Goal: Task Accomplishment & Management: Use online tool/utility

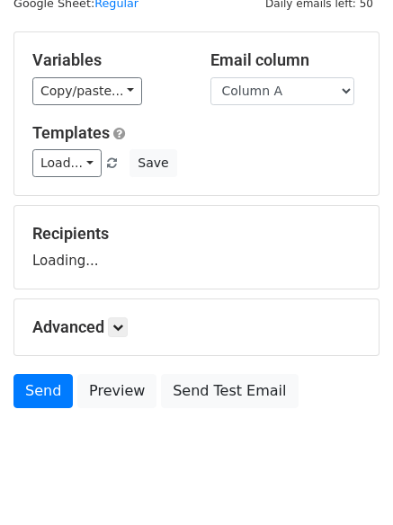
scroll to position [102, 0]
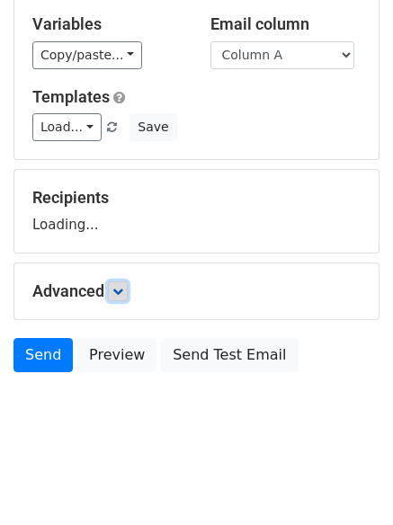
click at [121, 293] on icon at bounding box center [117, 291] width 11 height 11
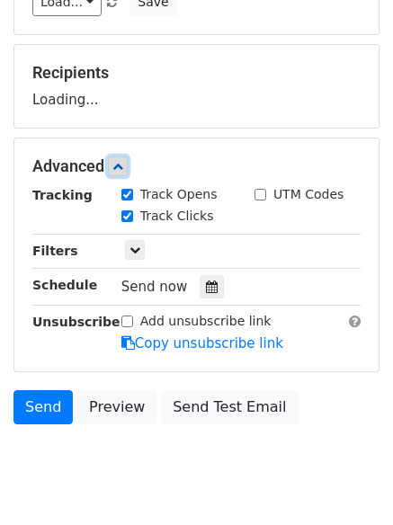
scroll to position [278, 0]
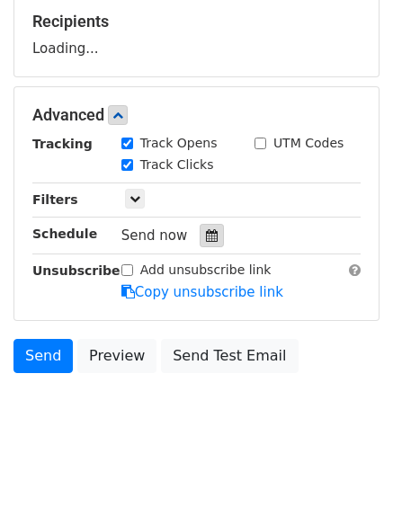
click at [206, 237] on icon at bounding box center [212, 235] width 12 height 13
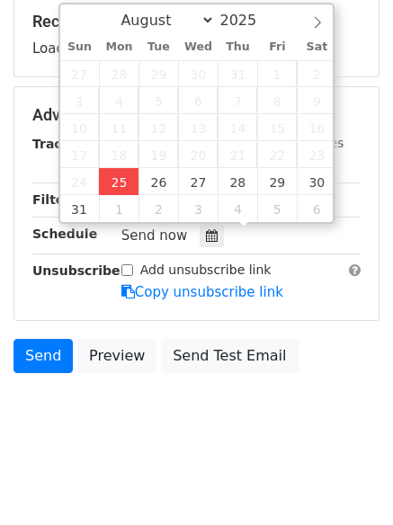
type input "2025-08-25 12:50"
type input "50"
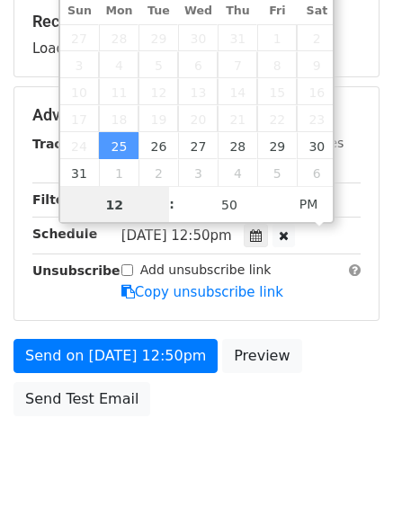
scroll to position [1, 0]
type input "4"
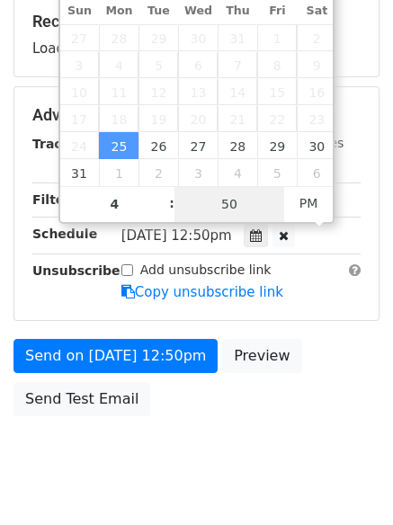
type input "2025-08-25 16:50"
type input "04"
type input "1"
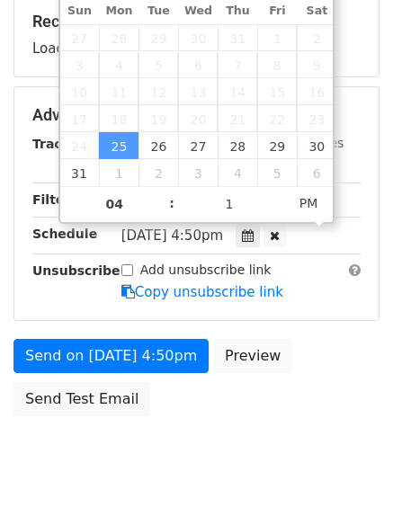
type input "2025-08-25 16:01"
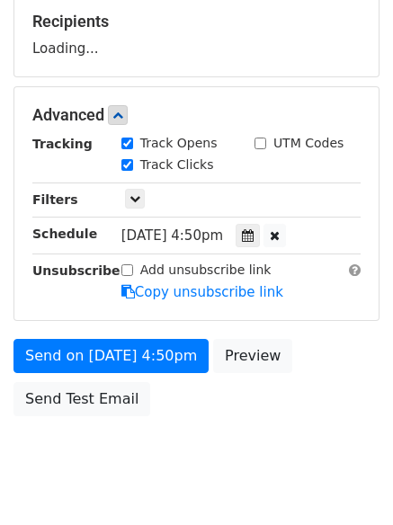
click at [202, 456] on body "New Campaign Daily emails left: 50 Google Sheet: Regular Variables Copy/paste..…" at bounding box center [196, 117] width 393 height 762
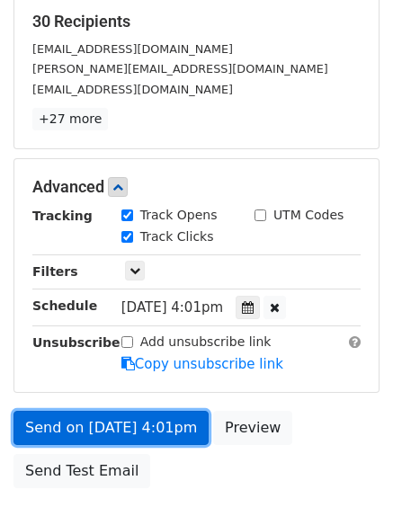
click at [142, 414] on link "Send on Aug 25 at 4:01pm" at bounding box center [110, 428] width 195 height 34
click at [120, 428] on link "Send on Aug 25 at 4:01pm" at bounding box center [110, 428] width 195 height 34
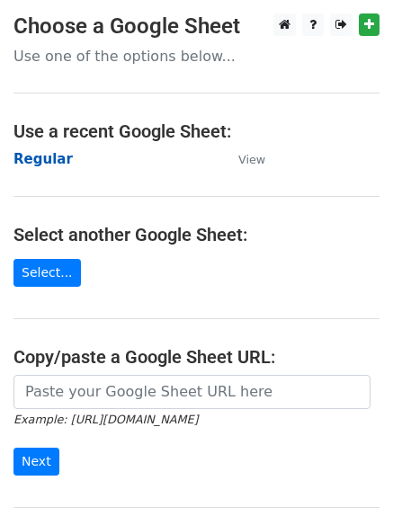
click at [36, 160] on strong "Regular" at bounding box center [42, 159] width 59 height 16
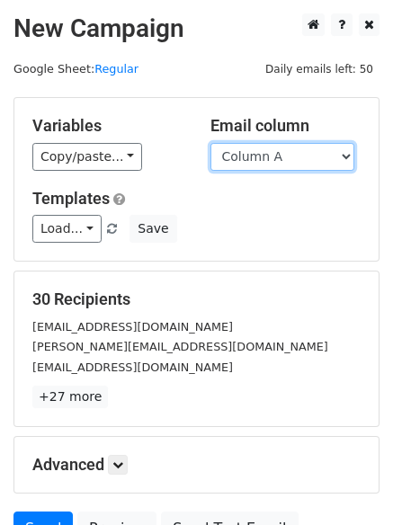
drag, startPoint x: 273, startPoint y: 162, endPoint x: 277, endPoint y: 170, distance: 9.3
click at [273, 162] on select "Column A Column B Column C" at bounding box center [282, 157] width 144 height 28
select select "Column B"
click at [210, 143] on select "Column A Column B Column C" at bounding box center [282, 157] width 144 height 28
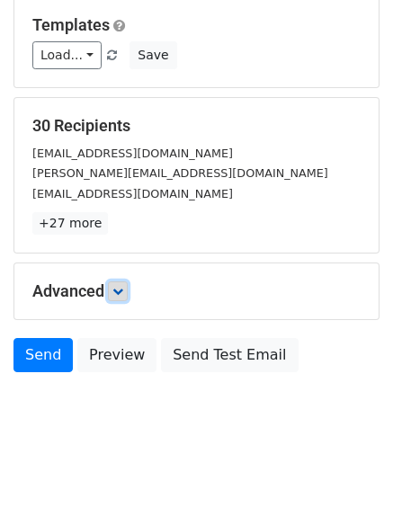
click at [128, 289] on link at bounding box center [118, 292] width 20 height 20
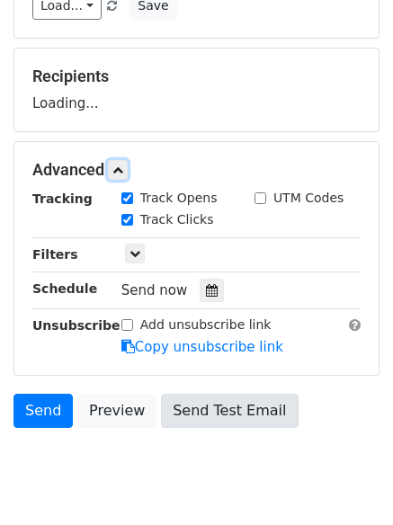
scroll to position [271, 0]
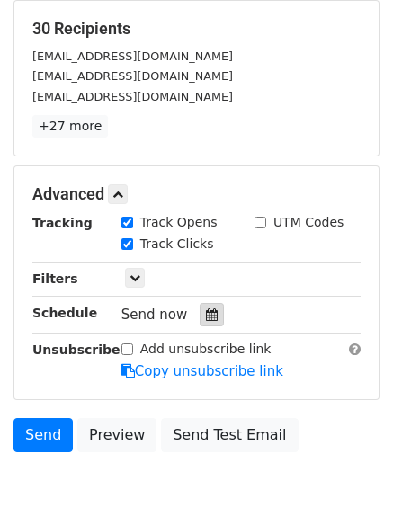
click at [207, 317] on icon at bounding box center [212, 315] width 12 height 13
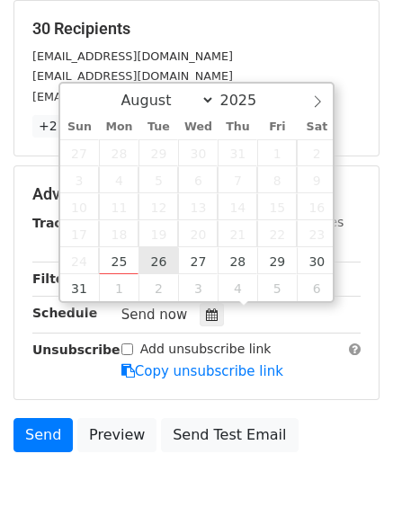
type input "2025-08-26 12:00"
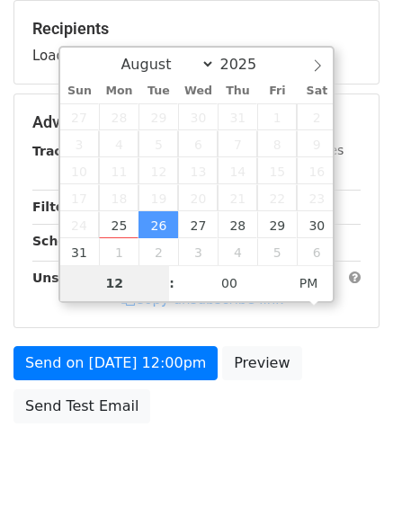
type input "5"
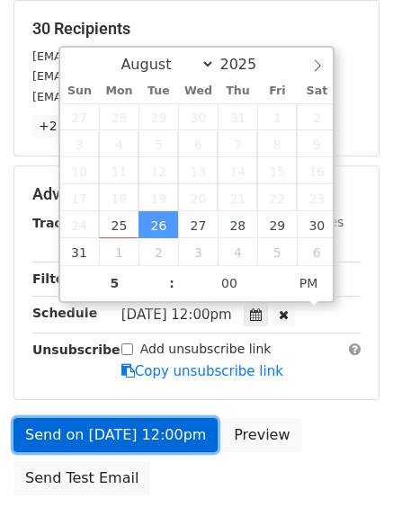
type input "2025-08-26 17:00"
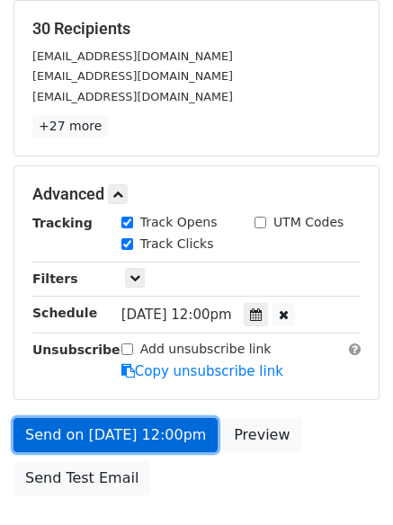
click at [157, 435] on link "Send on Aug 26 at 12:00pm" at bounding box center [115, 435] width 204 height 34
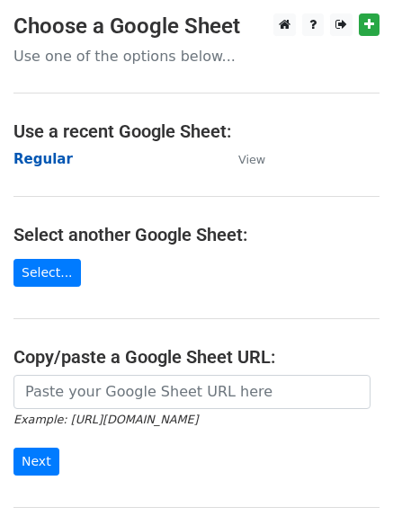
click at [36, 159] on strong "Regular" at bounding box center [42, 159] width 59 height 16
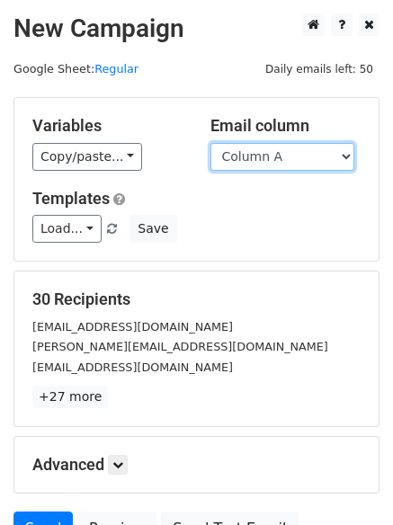
click at [247, 166] on select "Column A Column B Column C" at bounding box center [282, 157] width 144 height 28
select select "Column C"
click at [210, 143] on select "Column A Column B Column C" at bounding box center [282, 157] width 144 height 28
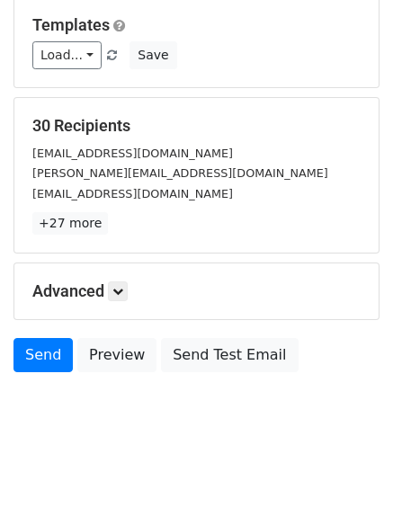
click at [121, 274] on div "Advanced Tracking Track Opens UTM Codes Track Clicks Filters Only include sprea…" at bounding box center [196, 292] width 364 height 56
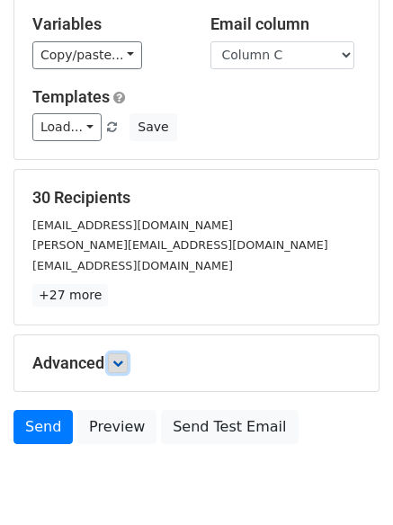
click at [119, 358] on icon at bounding box center [117, 363] width 11 height 11
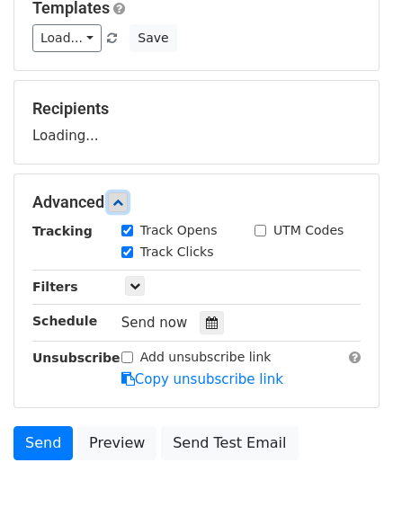
scroll to position [277, 0]
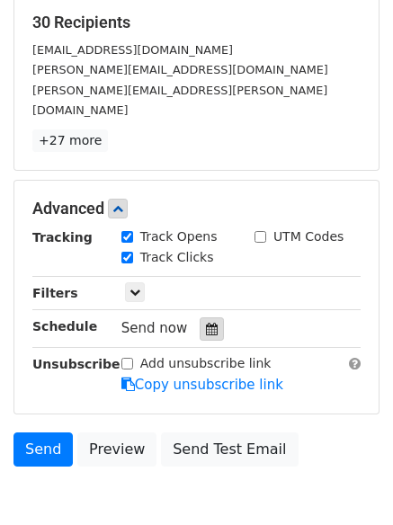
click at [206, 323] on icon at bounding box center [212, 329] width 12 height 13
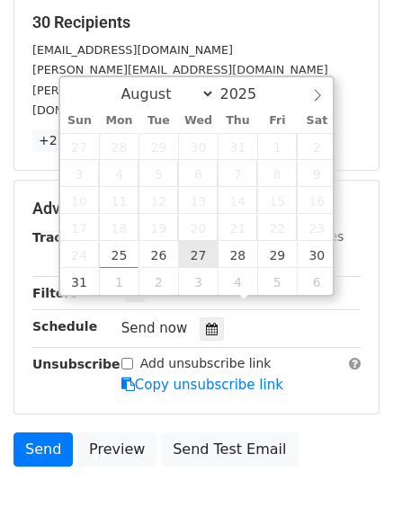
type input "2025-08-27 12:00"
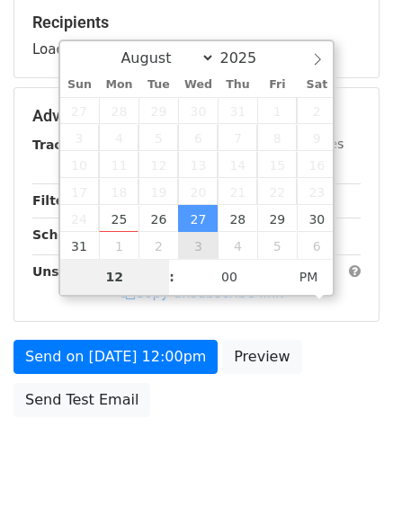
type input "6"
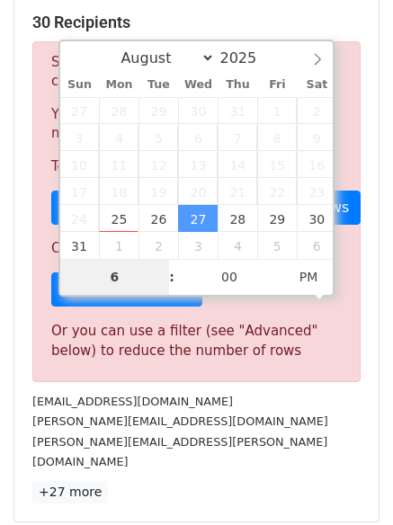
scroll to position [745, 0]
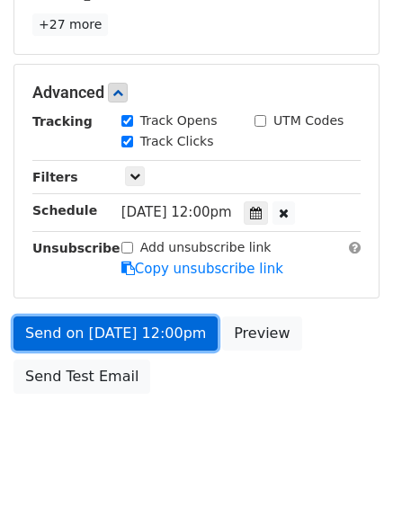
type input "2025-08-27 18:00"
click at [109, 317] on link "Send on Aug 27 at 12:00pm" at bounding box center [115, 334] width 204 height 34
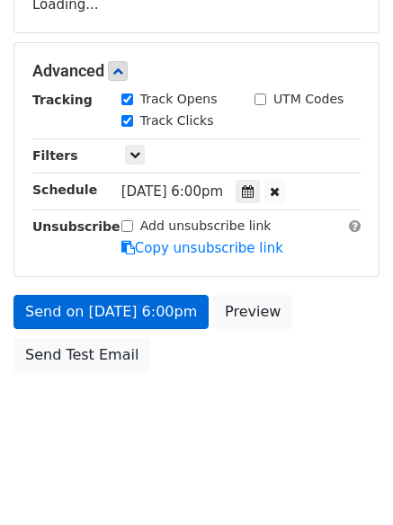
scroll to position [321, 0]
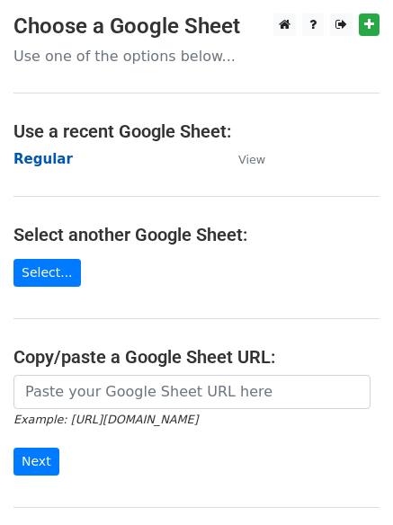
click at [46, 159] on strong "Regular" at bounding box center [42, 159] width 59 height 16
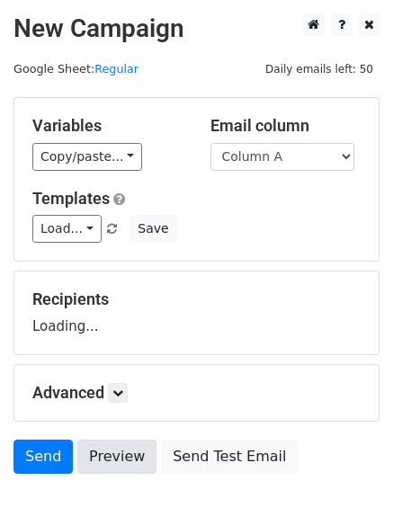
scroll to position [102, 0]
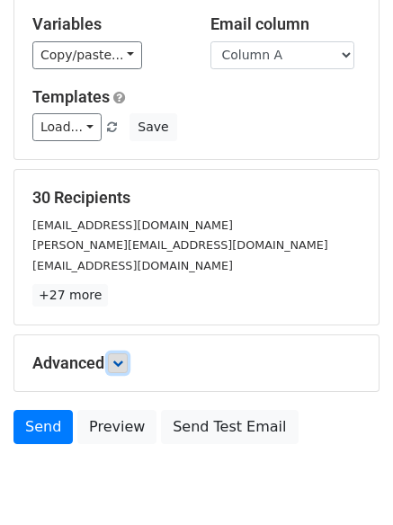
click at [121, 354] on link at bounding box center [118, 364] width 20 height 20
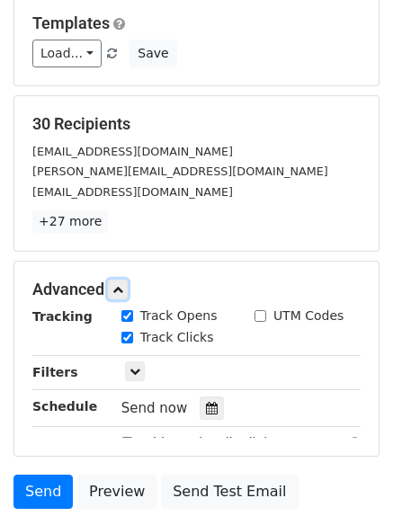
scroll to position [327, 0]
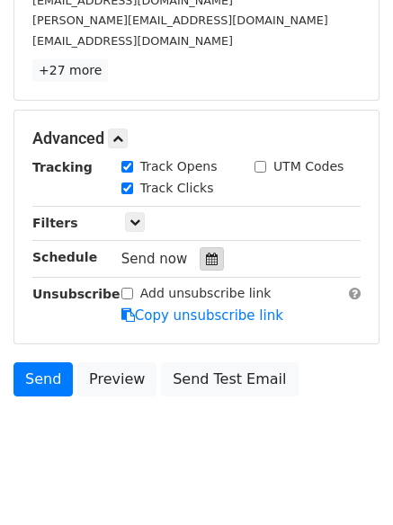
click at [206, 255] on icon at bounding box center [212, 259] width 12 height 13
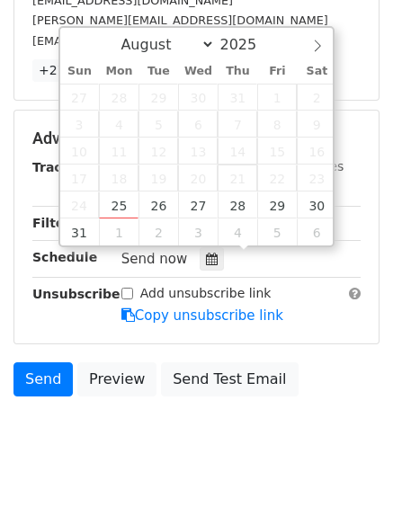
drag, startPoint x: 240, startPoint y: 186, endPoint x: 244, endPoint y: 198, distance: 12.2
click at [242, 185] on span "21" at bounding box center [238, 178] width 40 height 27
type input "2025-08-28 12:00"
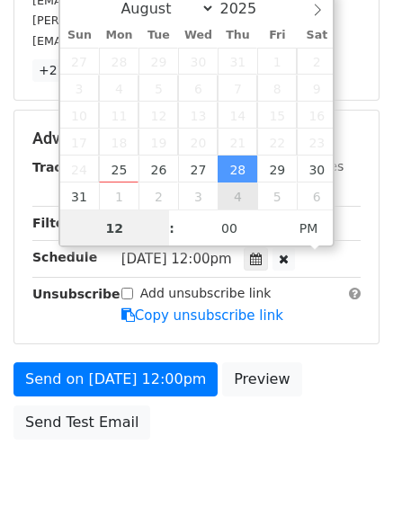
scroll to position [1, 0]
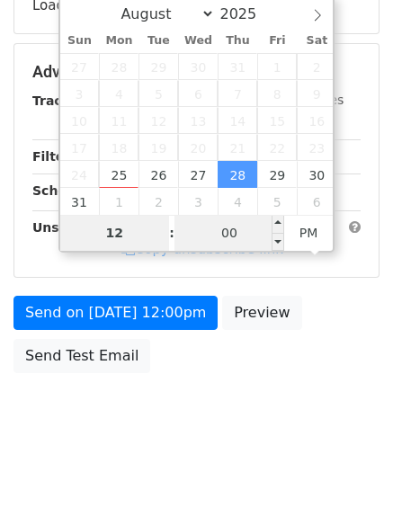
type input "7"
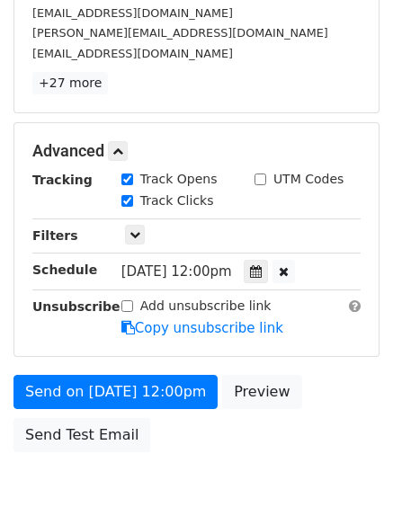
scroll to position [745, 0]
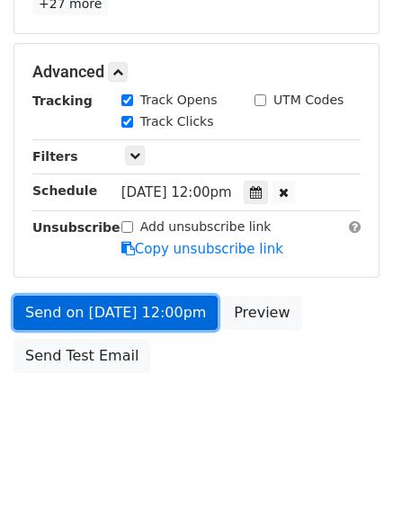
type input "2025-08-28 19:00"
click at [109, 322] on link "Send on Aug 28 at 12:00pm" at bounding box center [115, 313] width 204 height 34
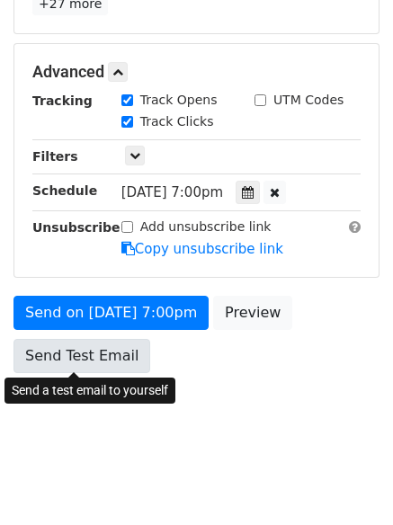
scroll to position [321, 0]
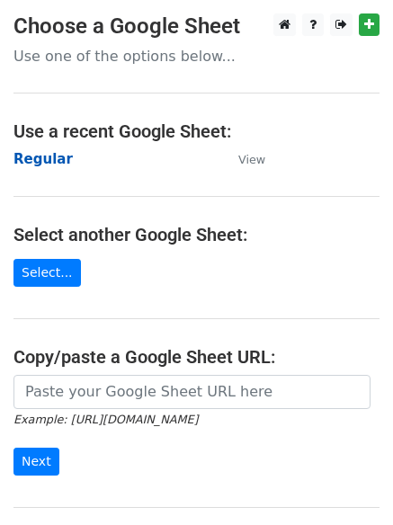
click at [37, 152] on strong "Regular" at bounding box center [42, 159] width 59 height 16
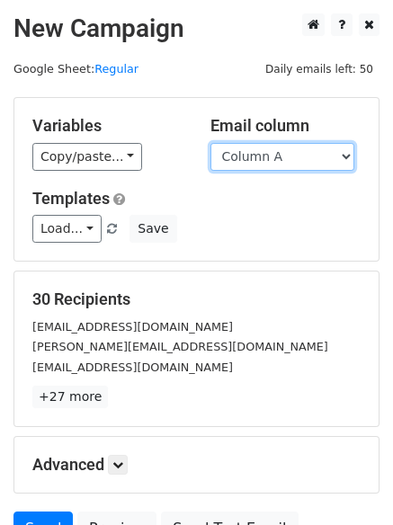
click at [262, 162] on select "Column A Column B Column C" at bounding box center [282, 157] width 144 height 28
select select "Column B"
click at [210, 143] on select "Column A Column B Column C" at bounding box center [282, 157] width 144 height 28
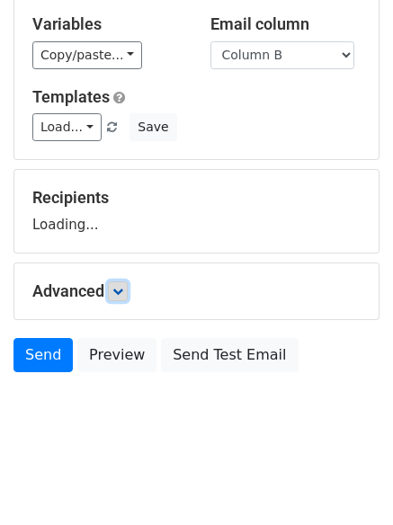
click at [123, 289] on icon at bounding box center [117, 291] width 11 height 11
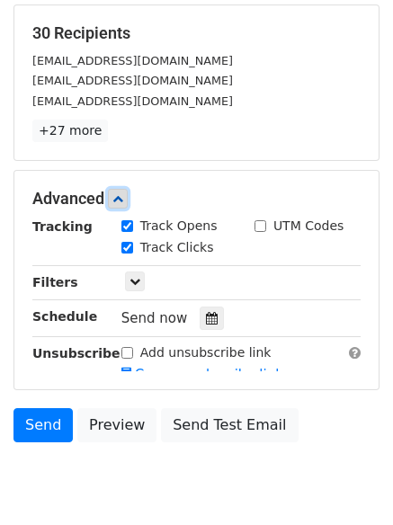
scroll to position [349, 0]
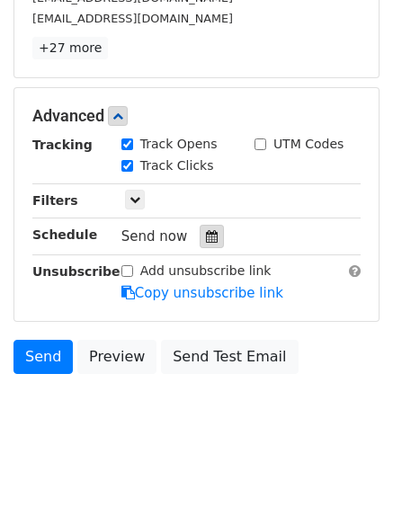
click at [206, 234] on icon at bounding box center [212, 236] width 12 height 13
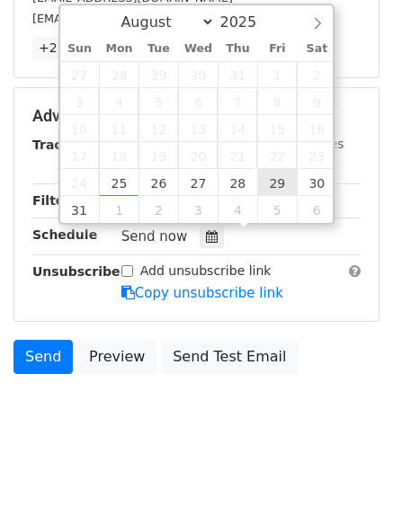
type input "2025-08-29 12:00"
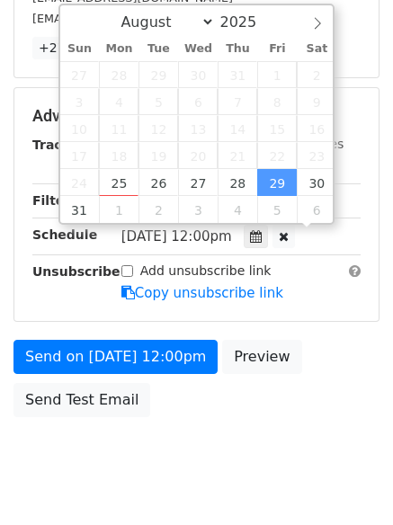
scroll to position [1, 0]
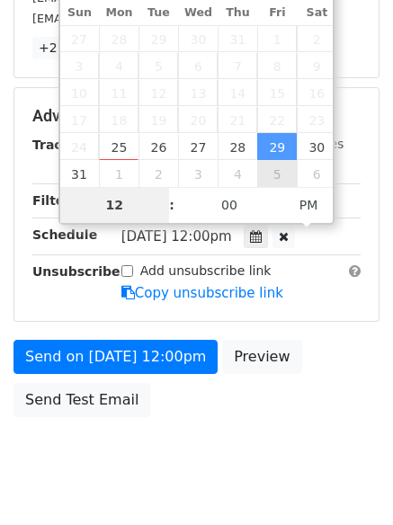
type input "8"
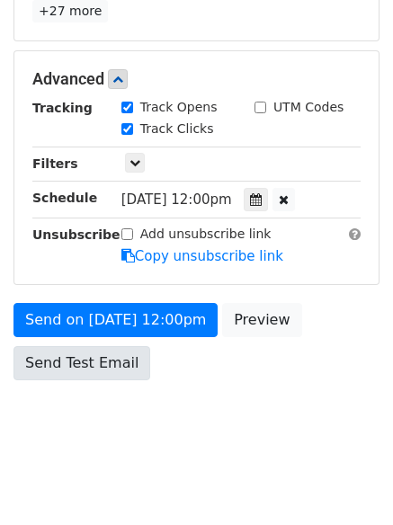
scroll to position [745, 0]
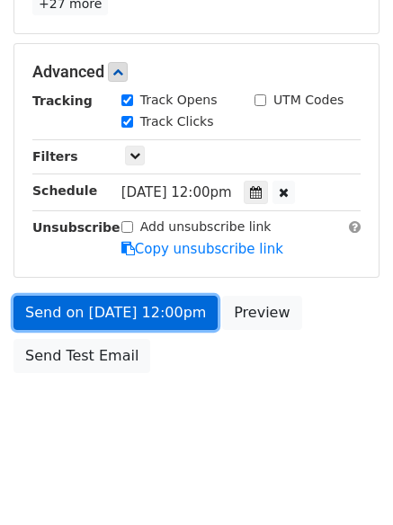
type input "2025-08-29 20:00"
click at [132, 303] on link "Send on Aug 29 at 12:00pm" at bounding box center [115, 313] width 204 height 34
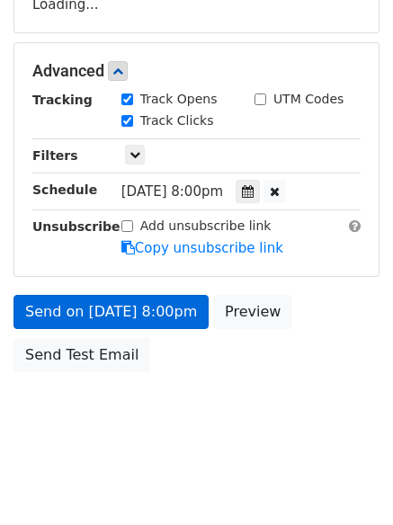
scroll to position [321, 0]
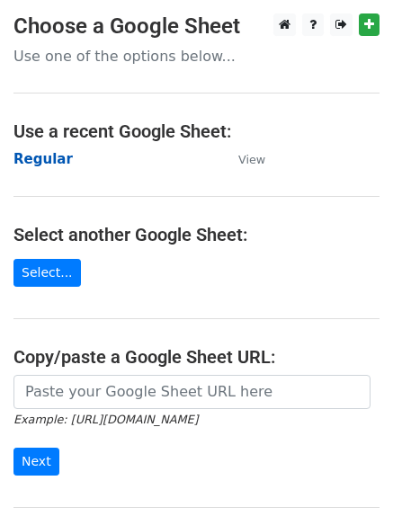
click at [45, 151] on strong "Regular" at bounding box center [42, 159] width 59 height 16
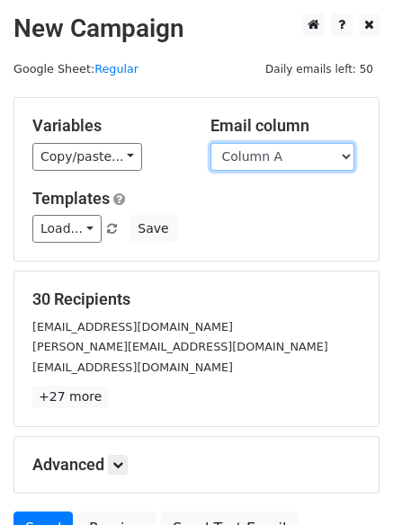
click at [283, 168] on select "Column A Column B Column C" at bounding box center [282, 157] width 144 height 28
click at [210, 143] on select "Column A Column B Column C" at bounding box center [282, 157] width 144 height 28
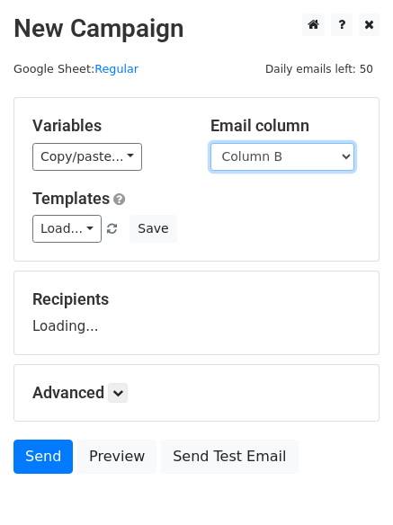
click at [264, 164] on select "Column A Column B Column C" at bounding box center [282, 157] width 144 height 28
select select "Column C"
click at [210, 143] on select "Column A Column B Column C" at bounding box center [282, 157] width 144 height 28
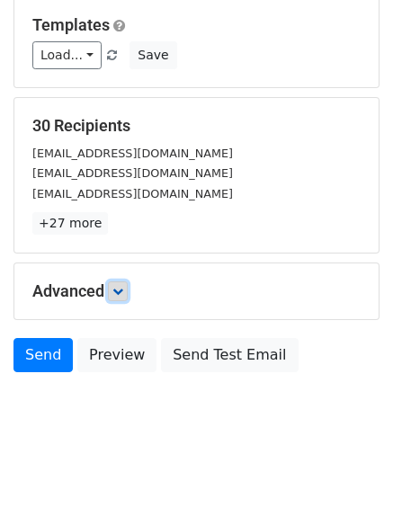
click at [123, 288] on icon at bounding box center [117, 291] width 11 height 11
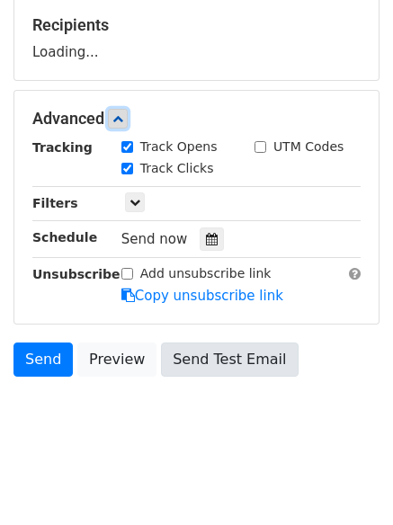
scroll to position [277, 0]
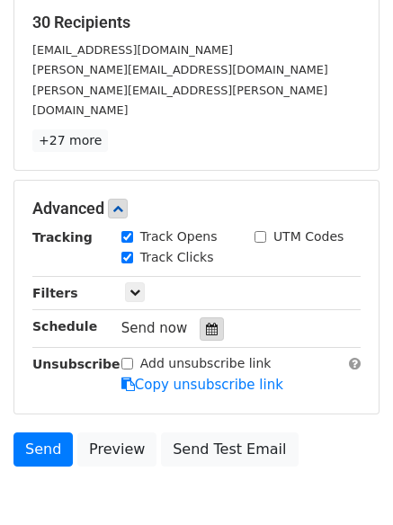
click at [206, 323] on icon at bounding box center [212, 329] width 12 height 13
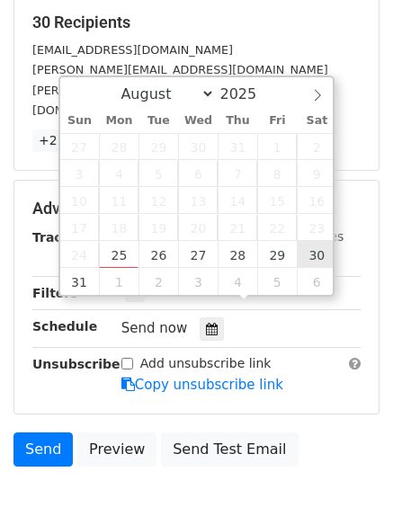
type input "[DATE] 12:00"
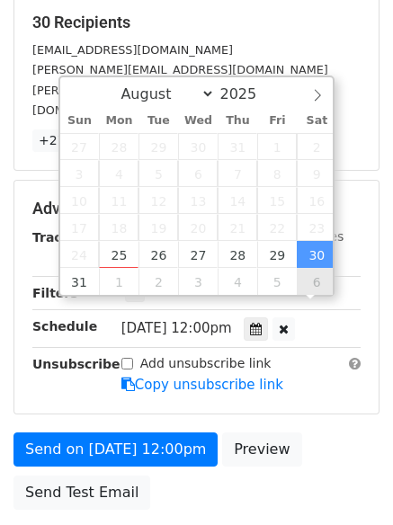
scroll to position [1, 0]
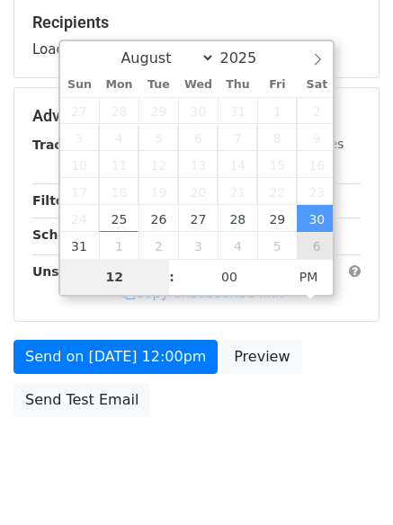
type input "9"
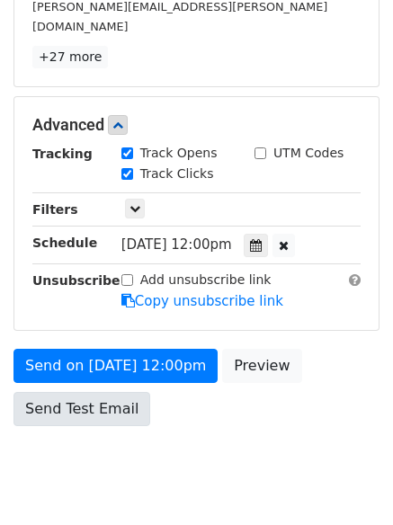
scroll to position [745, 0]
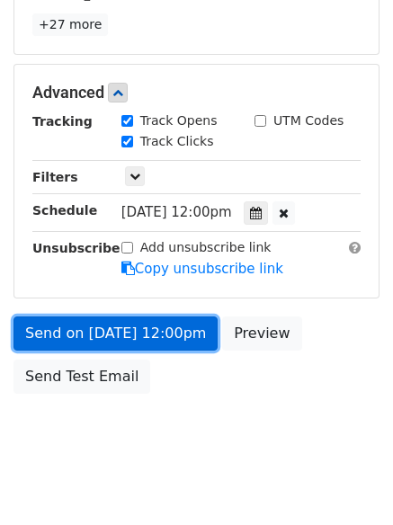
type input "[DATE] 21:00"
click at [121, 317] on link "Send on [DATE] 12:00pm" at bounding box center [115, 334] width 204 height 34
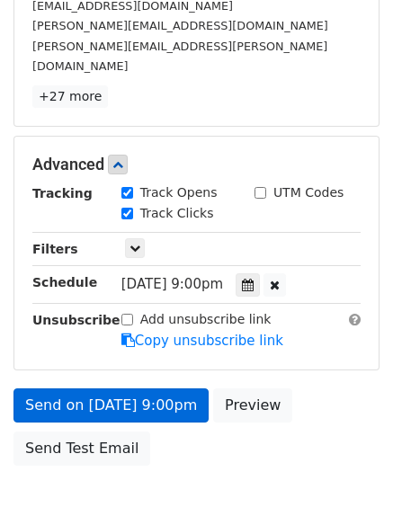
scroll to position [393, 0]
